Goal: Transaction & Acquisition: Purchase product/service

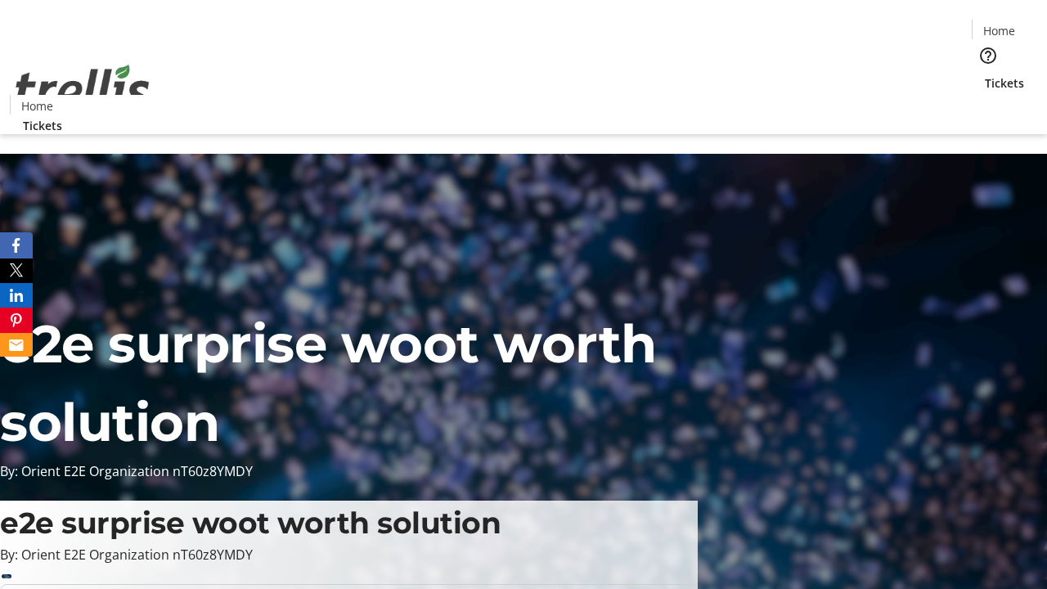
click at [1000, 25] on span "Sign Up" at bounding box center [1006, 23] width 47 height 20
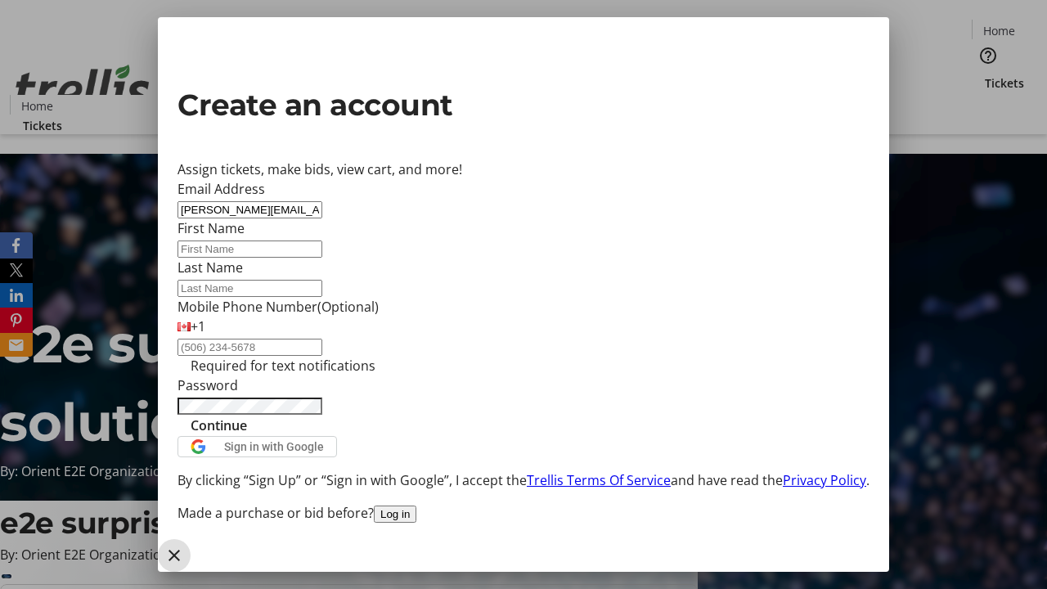
type input "[PERSON_NAME][EMAIL_ADDRESS][DOMAIN_NAME]"
type input "[PERSON_NAME]"
type input "[DEMOGRAPHIC_DATA]"
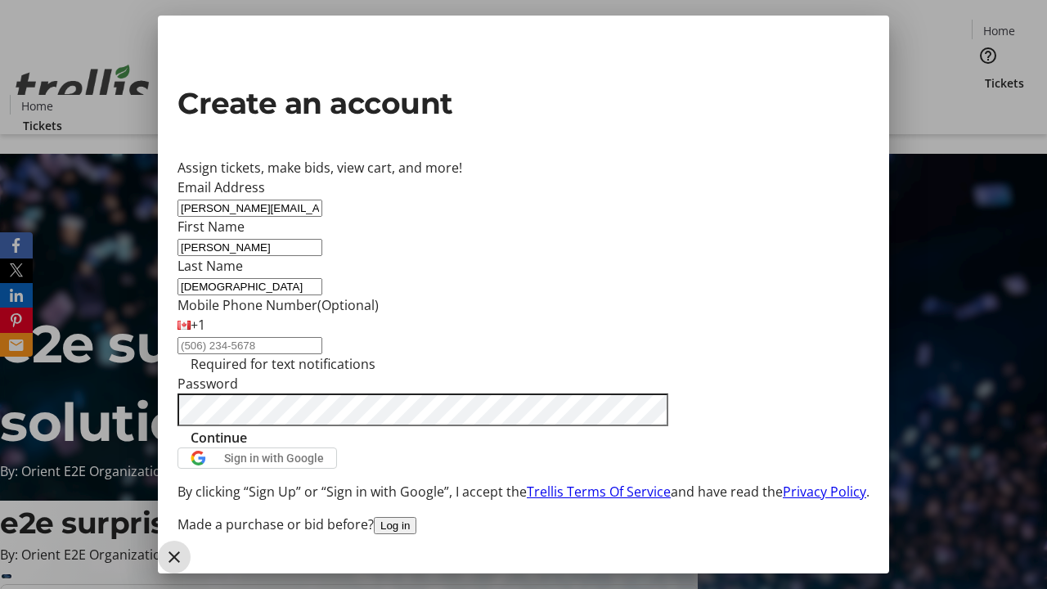
click at [247, 447] on span "Continue" at bounding box center [219, 438] width 56 height 20
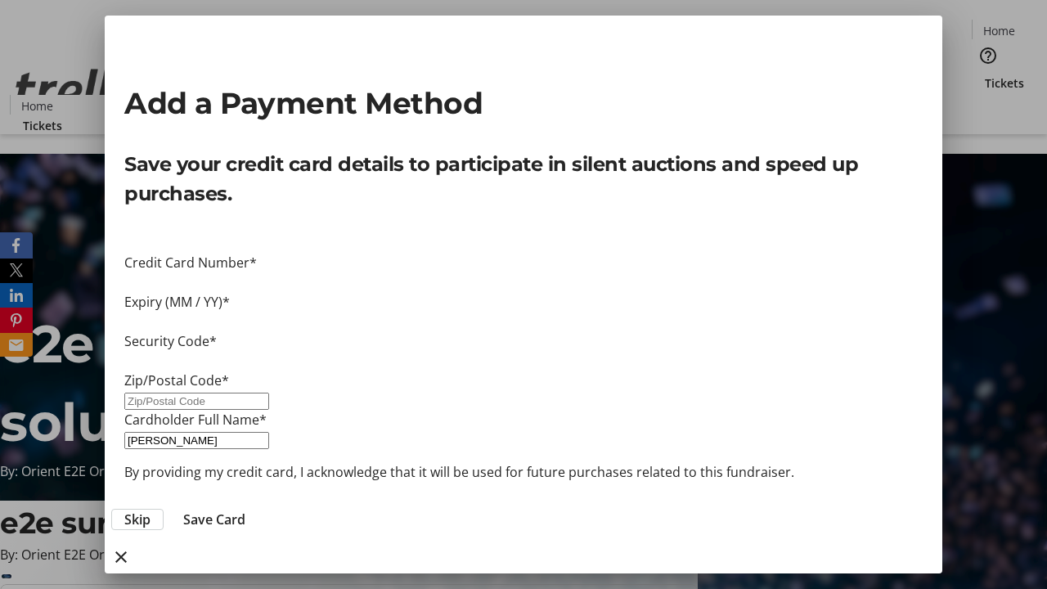
click at [151, 510] on span "Skip" at bounding box center [137, 520] width 26 height 20
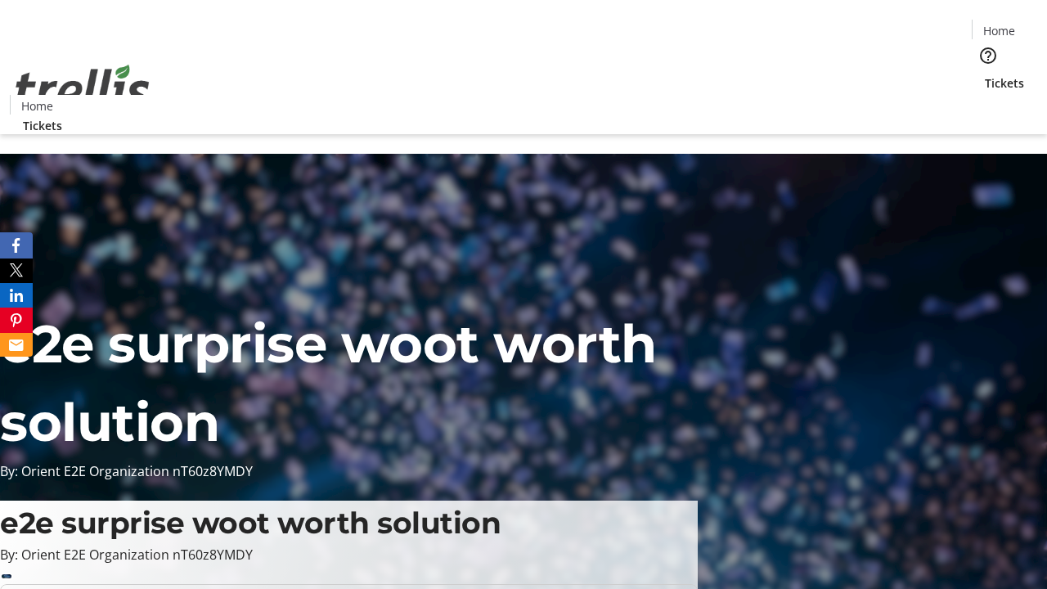
click at [985, 74] on span "Tickets" at bounding box center [1004, 82] width 39 height 17
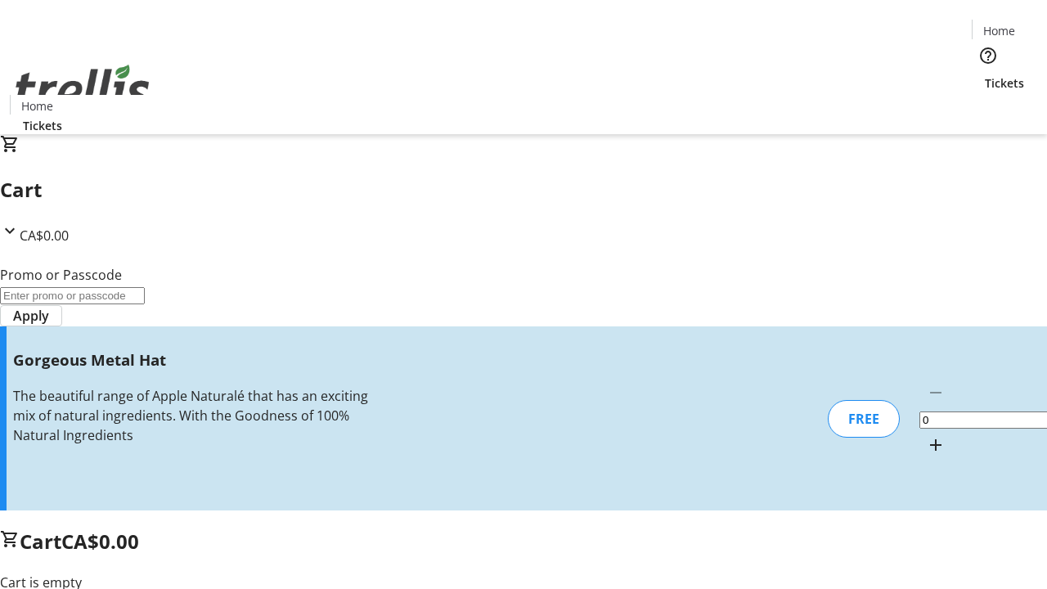
click at [926, 435] on mat-icon "Increment by one" at bounding box center [936, 445] width 20 height 20
type input "1"
